Goal: Task Accomplishment & Management: Use online tool/utility

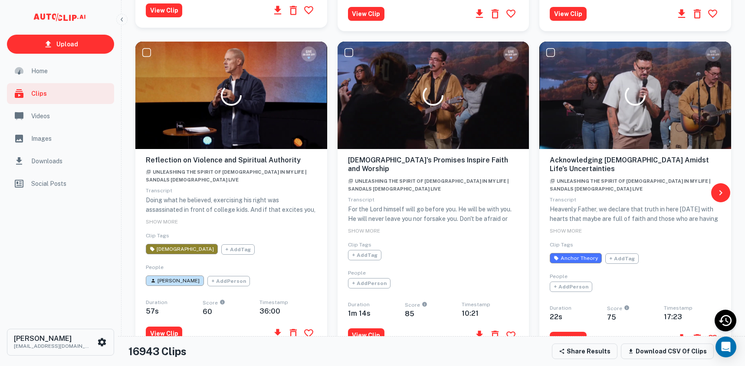
scroll to position [745, 0]
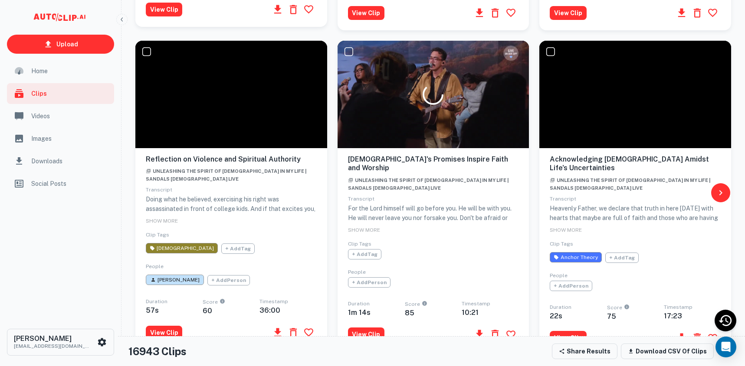
click at [52, 118] on span "Videos" at bounding box center [70, 116] width 78 height 10
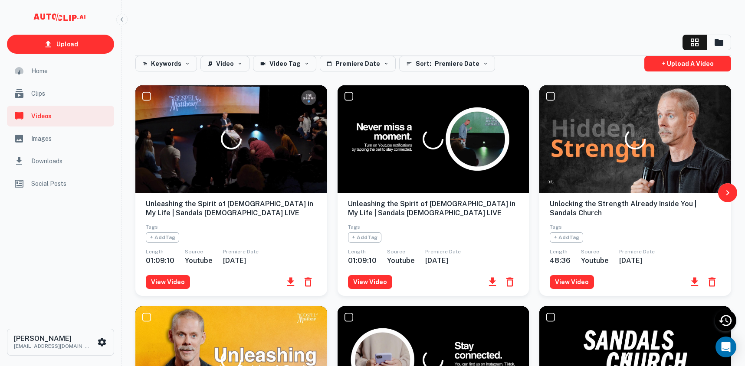
scroll to position [213, 0]
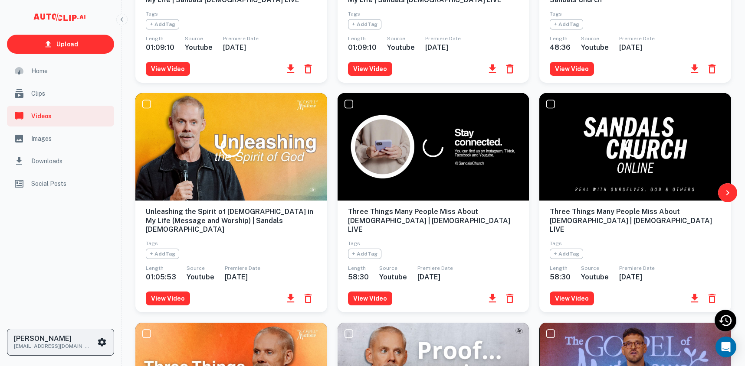
click at [104, 342] on icon "scrollable content" at bounding box center [102, 342] width 8 height 8
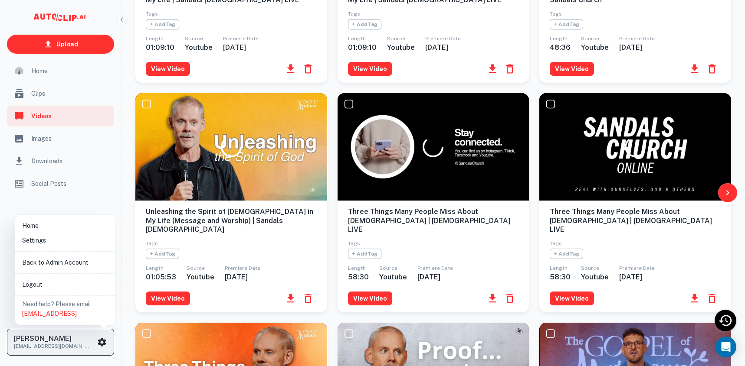
scroll to position [413, 0]
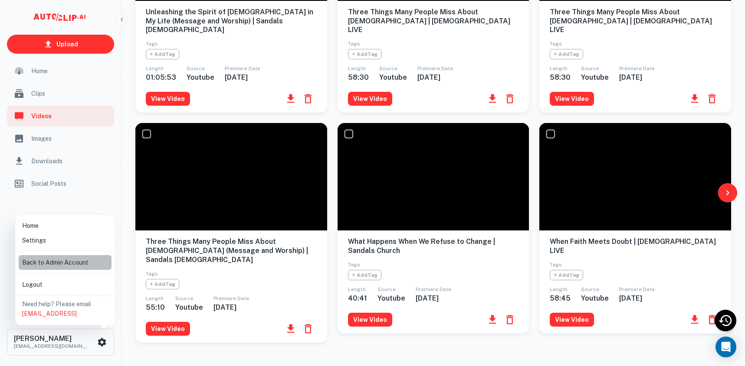
click at [74, 265] on li "Back to Admin Account" at bounding box center [65, 262] width 93 height 15
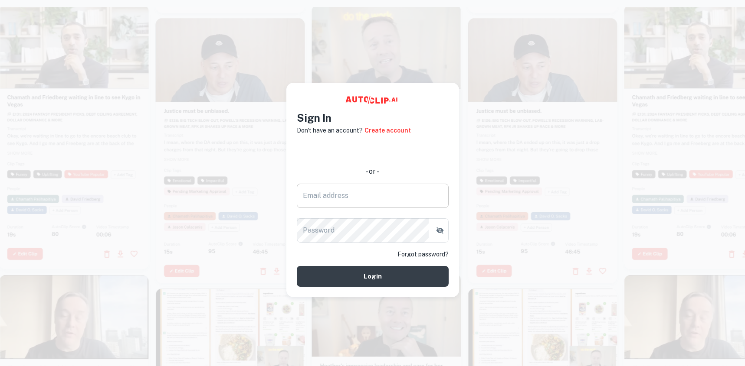
click at [314, 196] on input "Email address" at bounding box center [373, 196] width 152 height 24
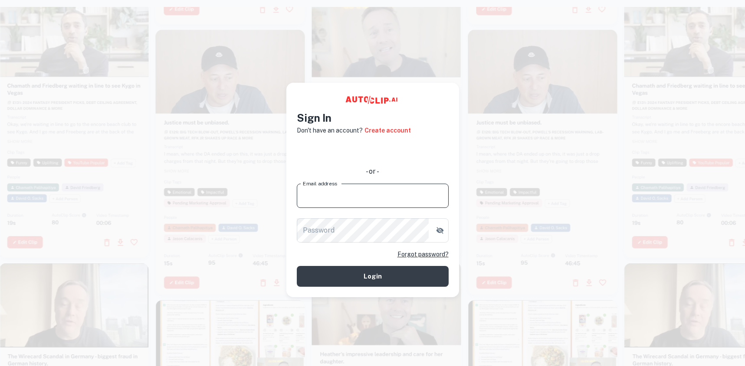
type input "[EMAIL_ADDRESS][DOMAIN_NAME]"
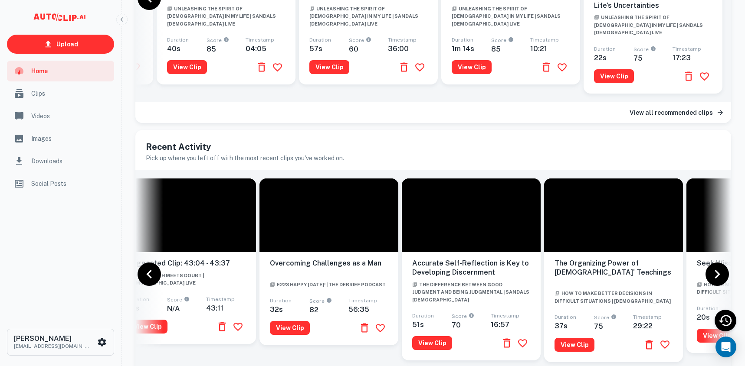
scroll to position [0, 169]
click at [329, 280] on link "E223 Happy Valentine's Day! | The Debrief Podcast" at bounding box center [328, 284] width 116 height 8
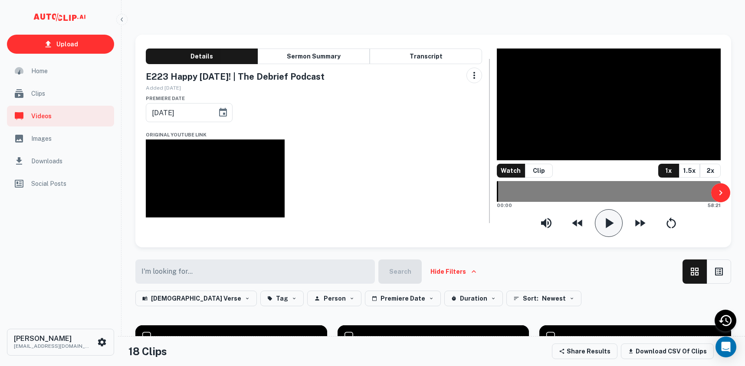
click at [611, 232] on icon "button" at bounding box center [608, 223] width 17 height 17
click at [611, 228] on icon "button" at bounding box center [608, 223] width 9 height 10
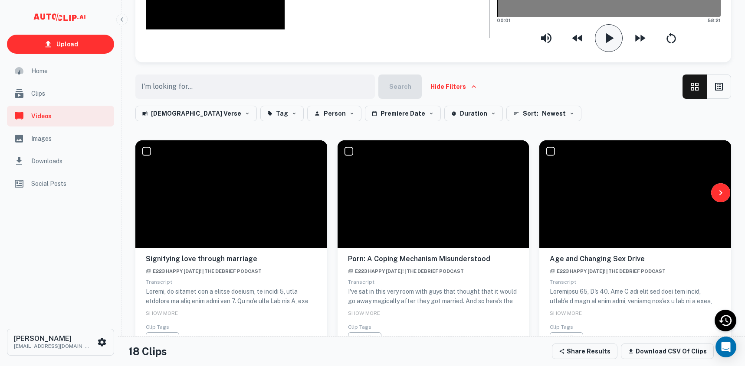
scroll to position [186, 0]
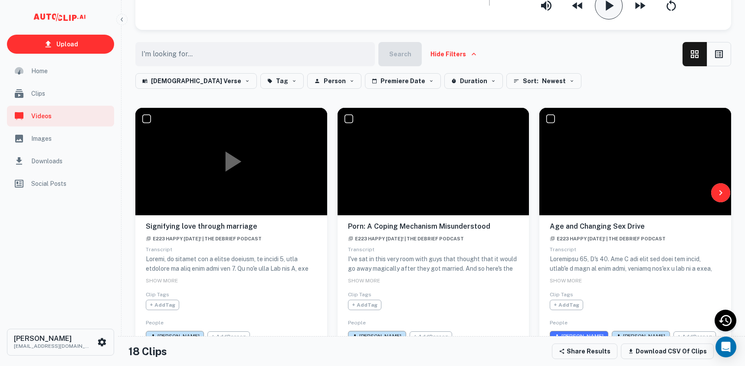
scroll to position [223, 0]
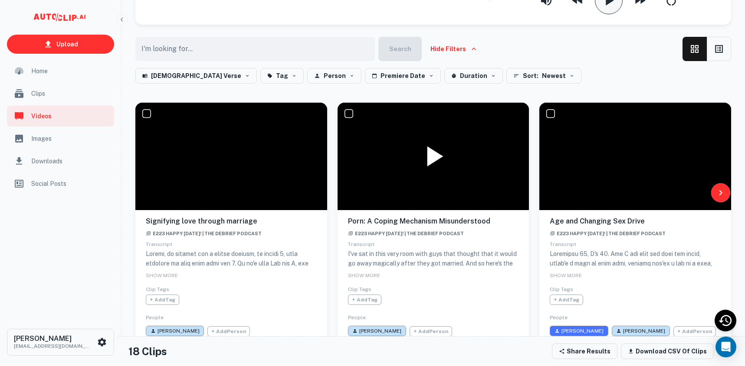
click at [430, 167] on icon at bounding box center [435, 156] width 16 height 20
click at [426, 167] on icon at bounding box center [432, 156] width 17 height 20
